Goal: Find specific page/section: Find specific page/section

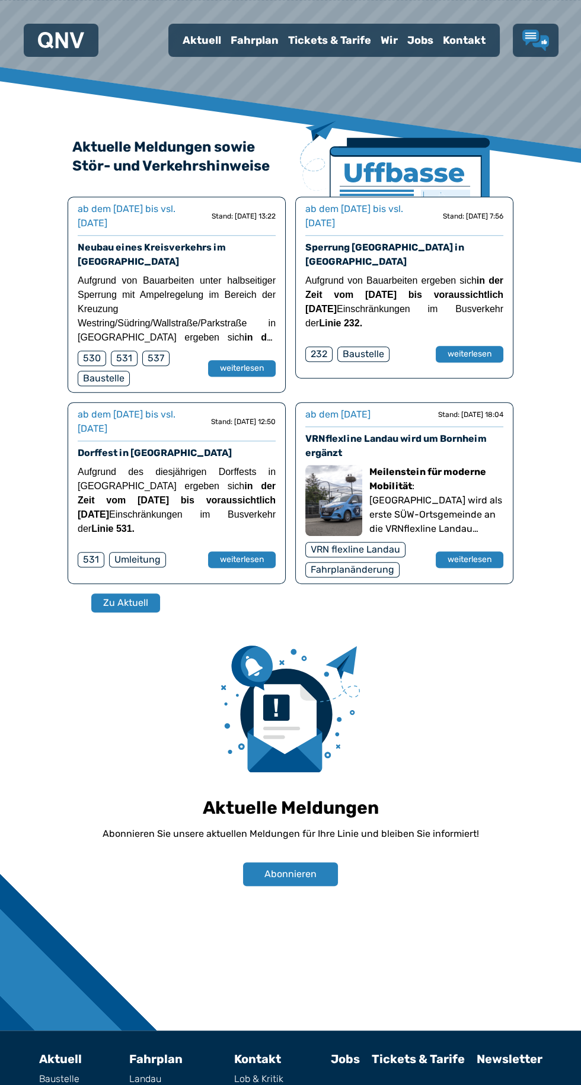
scroll to position [750, 0]
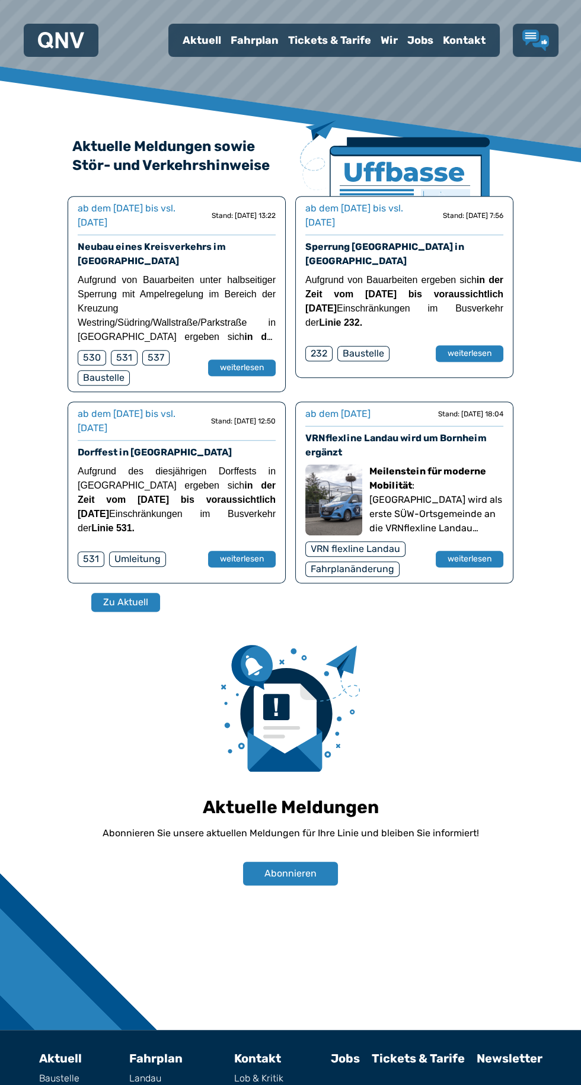
click at [246, 1085] on link "Fundsachen" at bounding box center [276, 1105] width 85 height 9
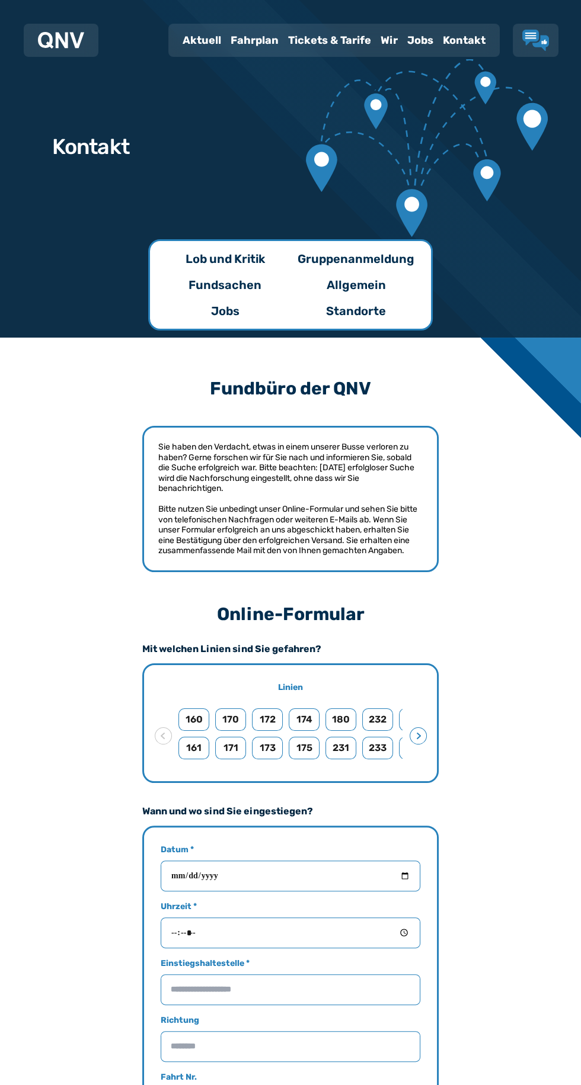
click at [364, 283] on p "Allgemein" at bounding box center [355, 285] width 59 height 17
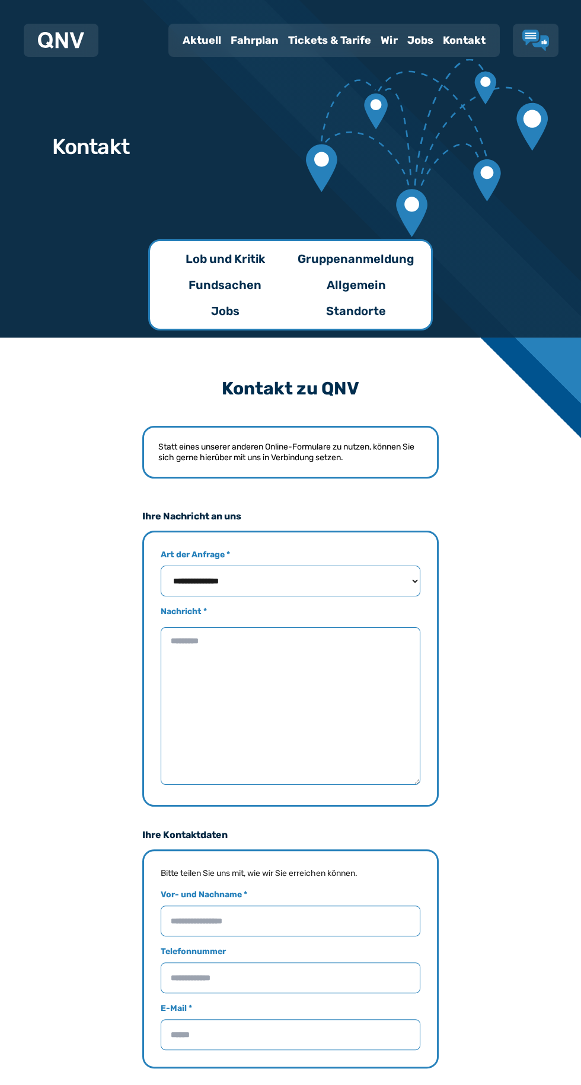
click at [478, 38] on div "Kontakt" at bounding box center [464, 40] width 52 height 31
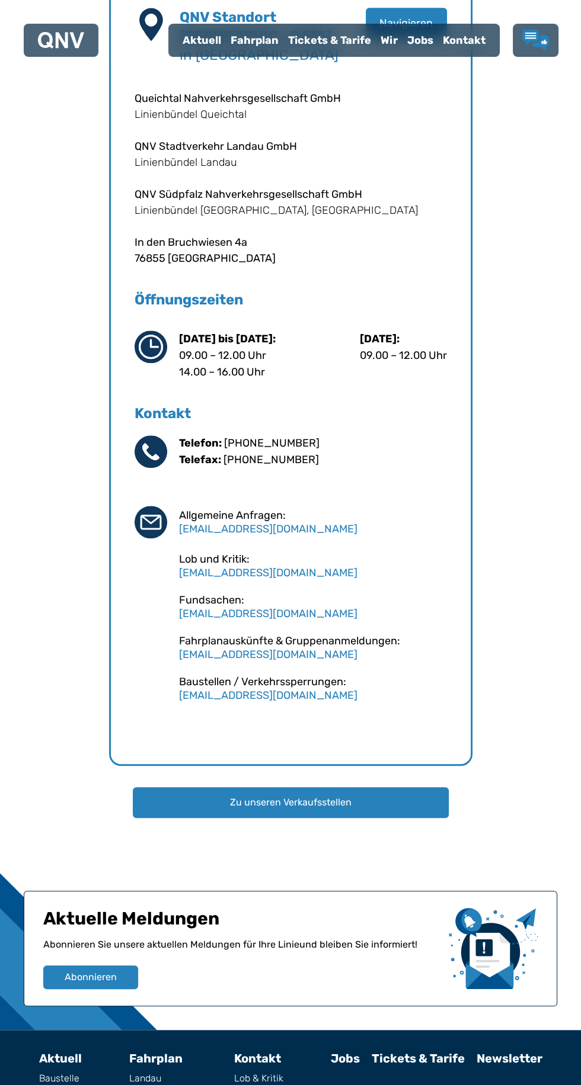
scroll to position [1223, 0]
